Goal: Information Seeking & Learning: Learn about a topic

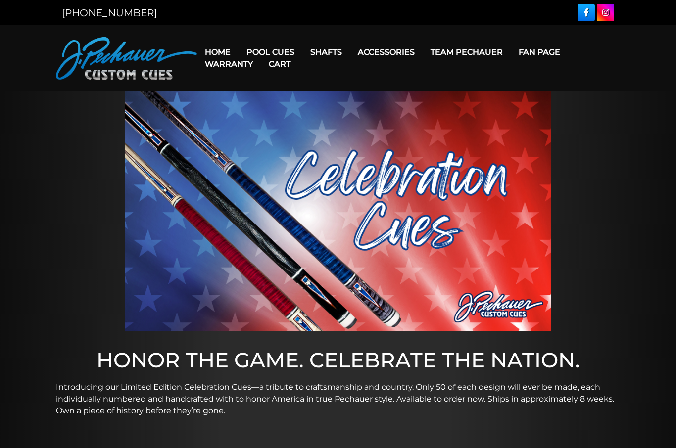
click at [258, 171] on link "Retired Cues" at bounding box center [300, 164] width 122 height 14
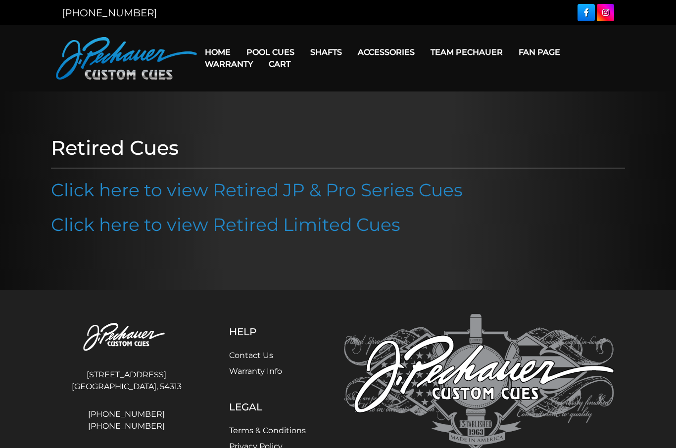
click at [134, 226] on link "Click here to view Retired Limited Cues" at bounding box center [225, 225] width 349 height 22
click at [220, 48] on link "Home" at bounding box center [218, 52] width 42 height 25
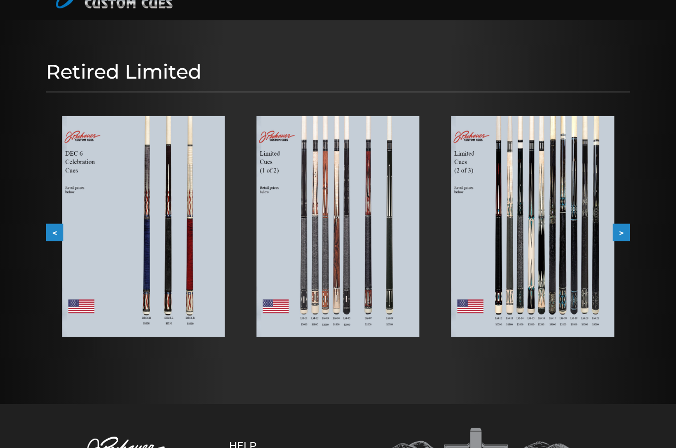
scroll to position [71, 0]
click at [189, 214] on img at bounding box center [143, 226] width 163 height 221
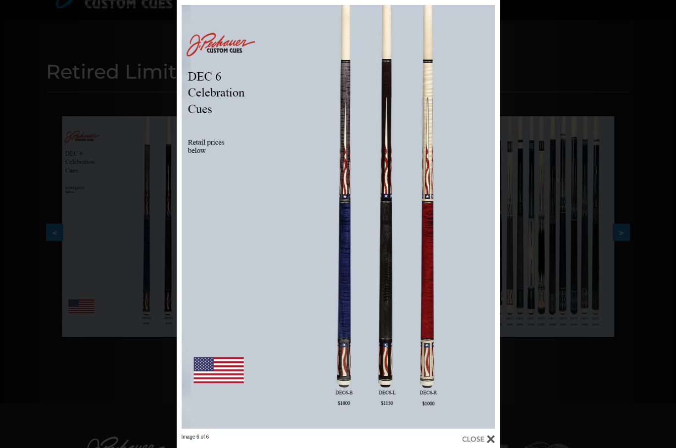
click at [630, 88] on div "Image 6 of 6" at bounding box center [338, 224] width 676 height 448
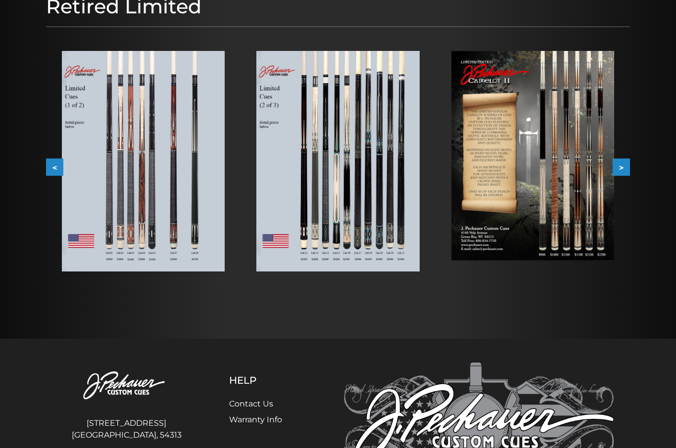
scroll to position [135, 0]
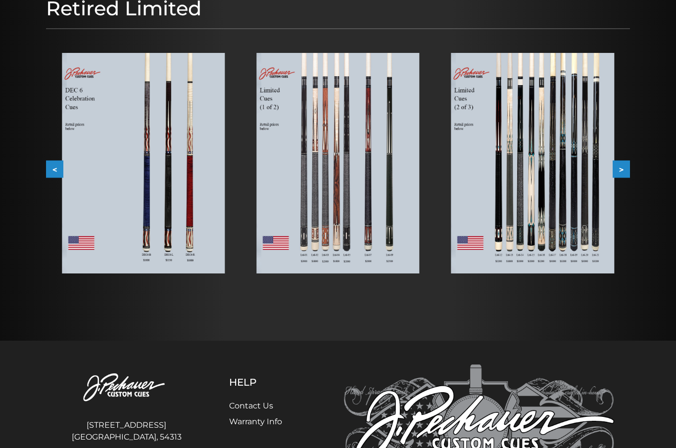
click at [166, 186] on img at bounding box center [143, 163] width 163 height 221
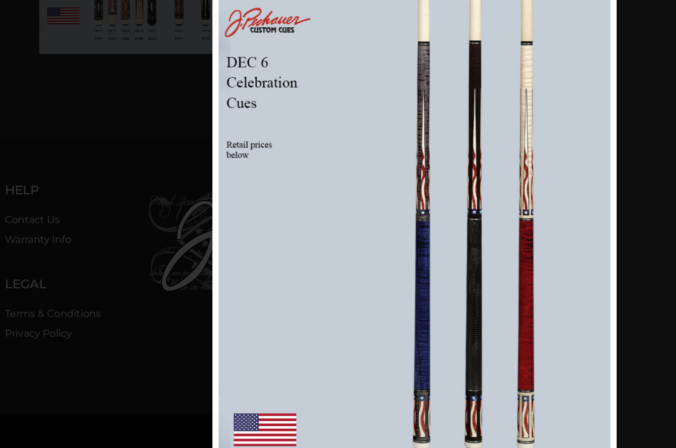
scroll to position [365, 92]
click at [127, 129] on div "Image 6 of 6" at bounding box center [465, 197] width 676 height 448
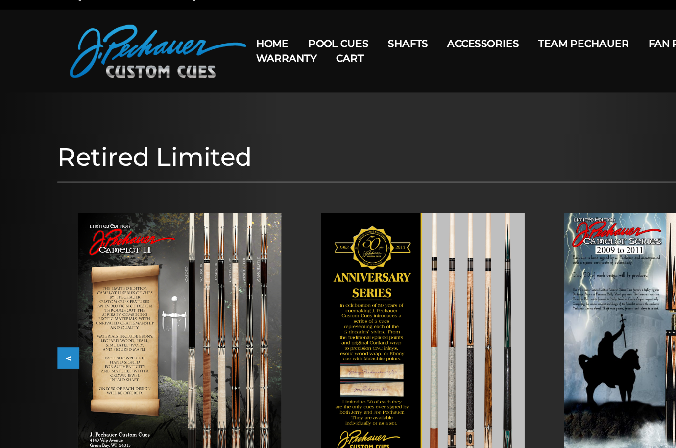
scroll to position [0, 0]
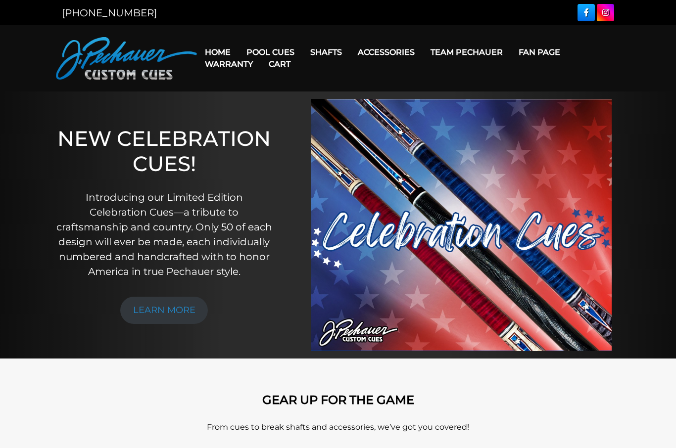
click at [671, 30] on header "MENU Home Pool Cues Celebration Cue JP Series (T) – NEW Pro Series (R) – NEW Ch…" at bounding box center [338, 58] width 676 height 66
click at [659, 24] on div "[PHONE_NUMBER]" at bounding box center [338, 12] width 676 height 25
